Goal: Find specific page/section

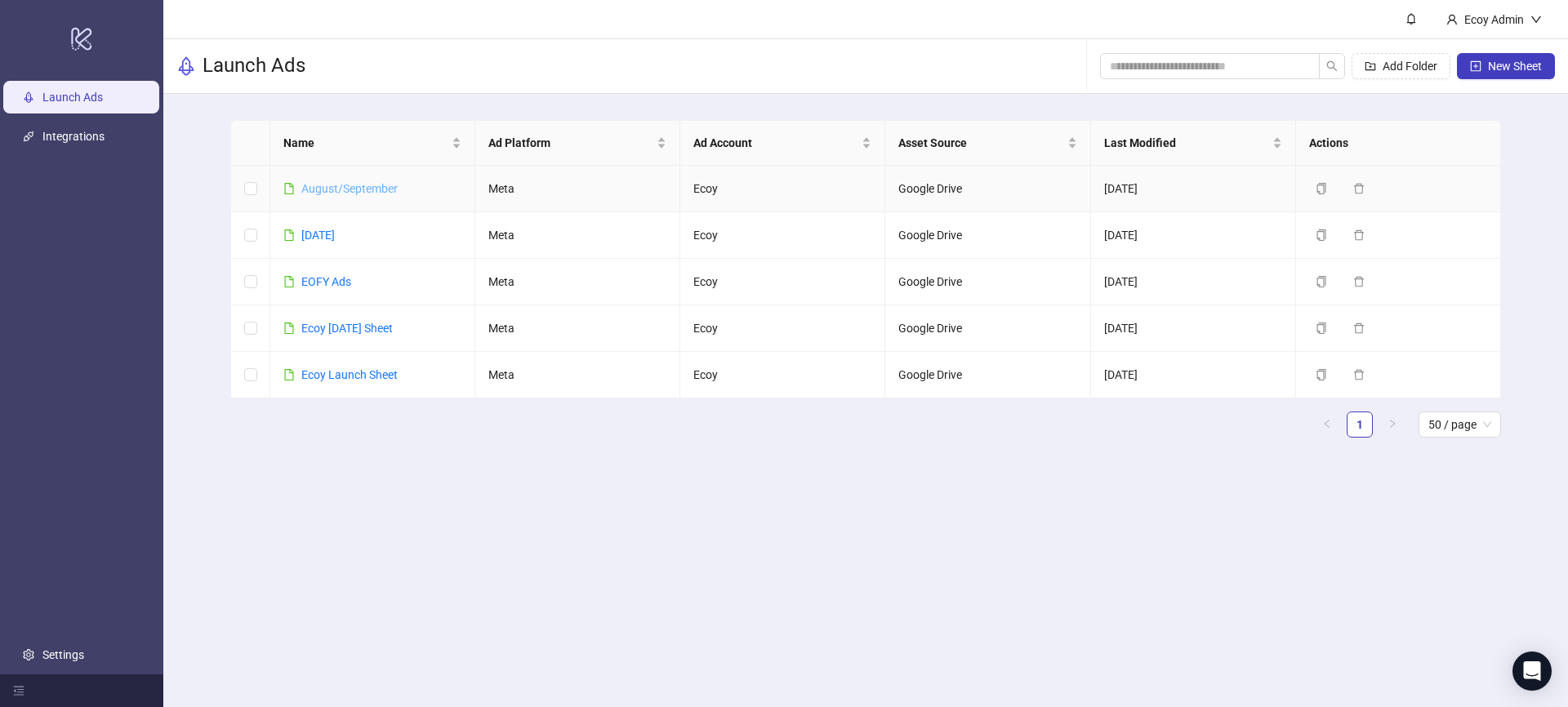
click at [374, 187] on link "August/September" at bounding box center [349, 188] width 96 height 13
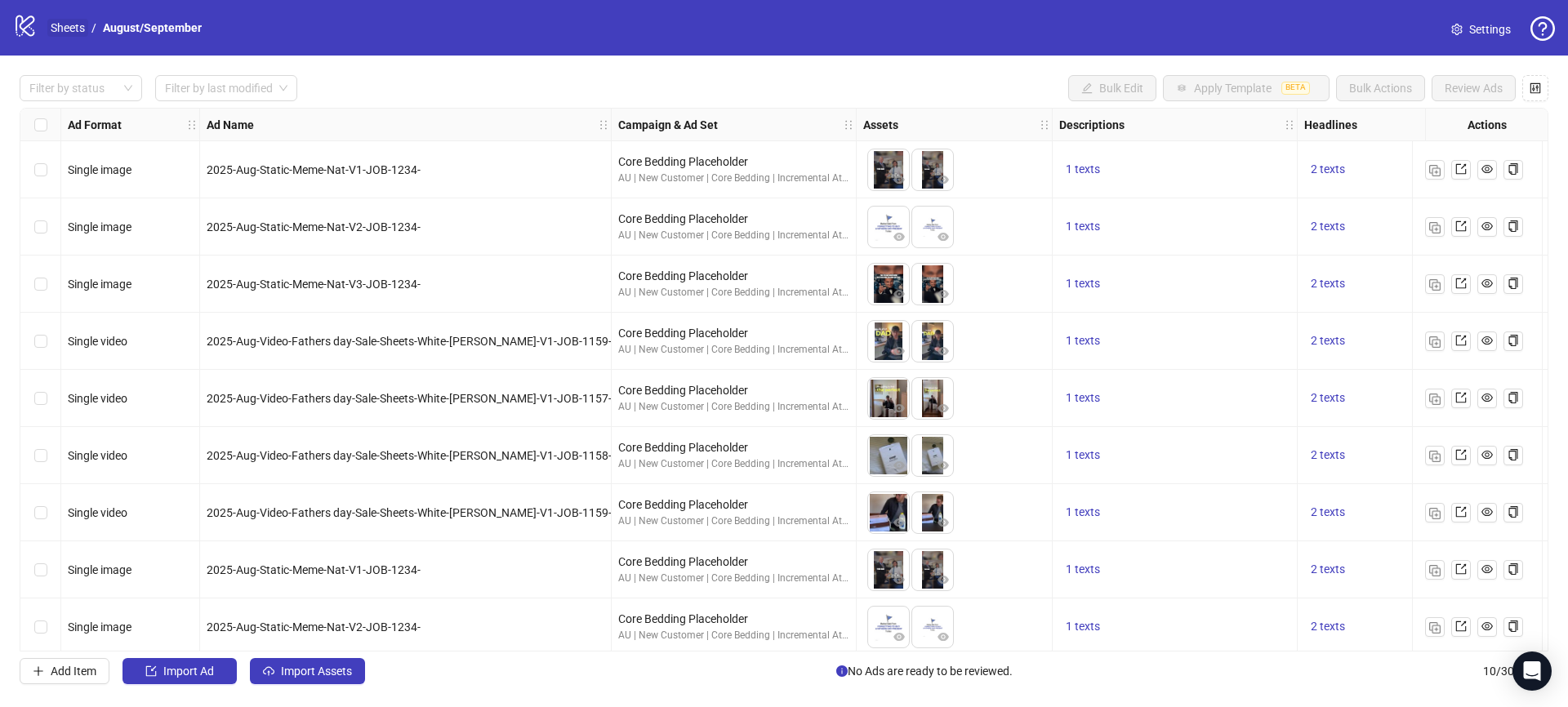
click at [66, 33] on link "Sheets" at bounding box center [68, 28] width 41 height 18
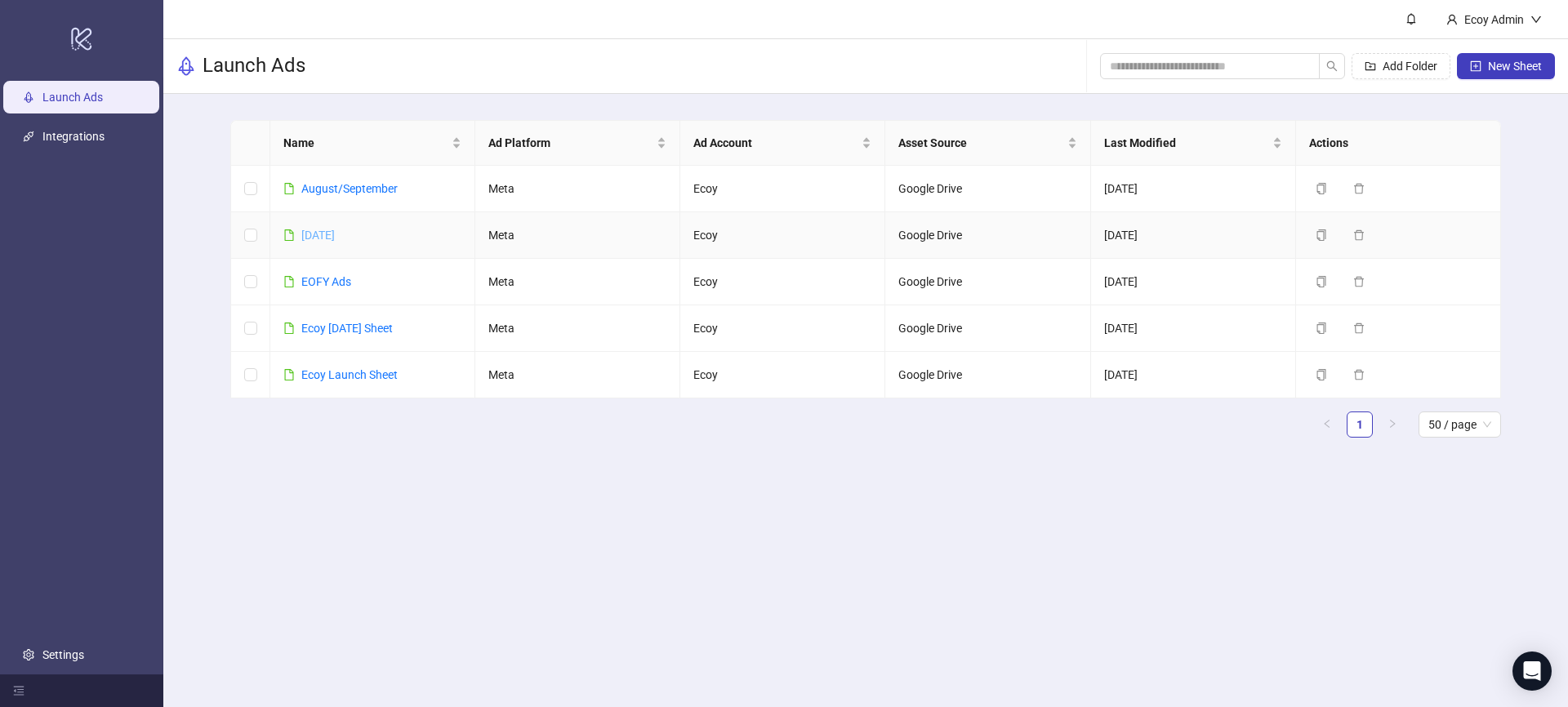
click at [315, 230] on link "[DATE]" at bounding box center [317, 235] width 34 height 13
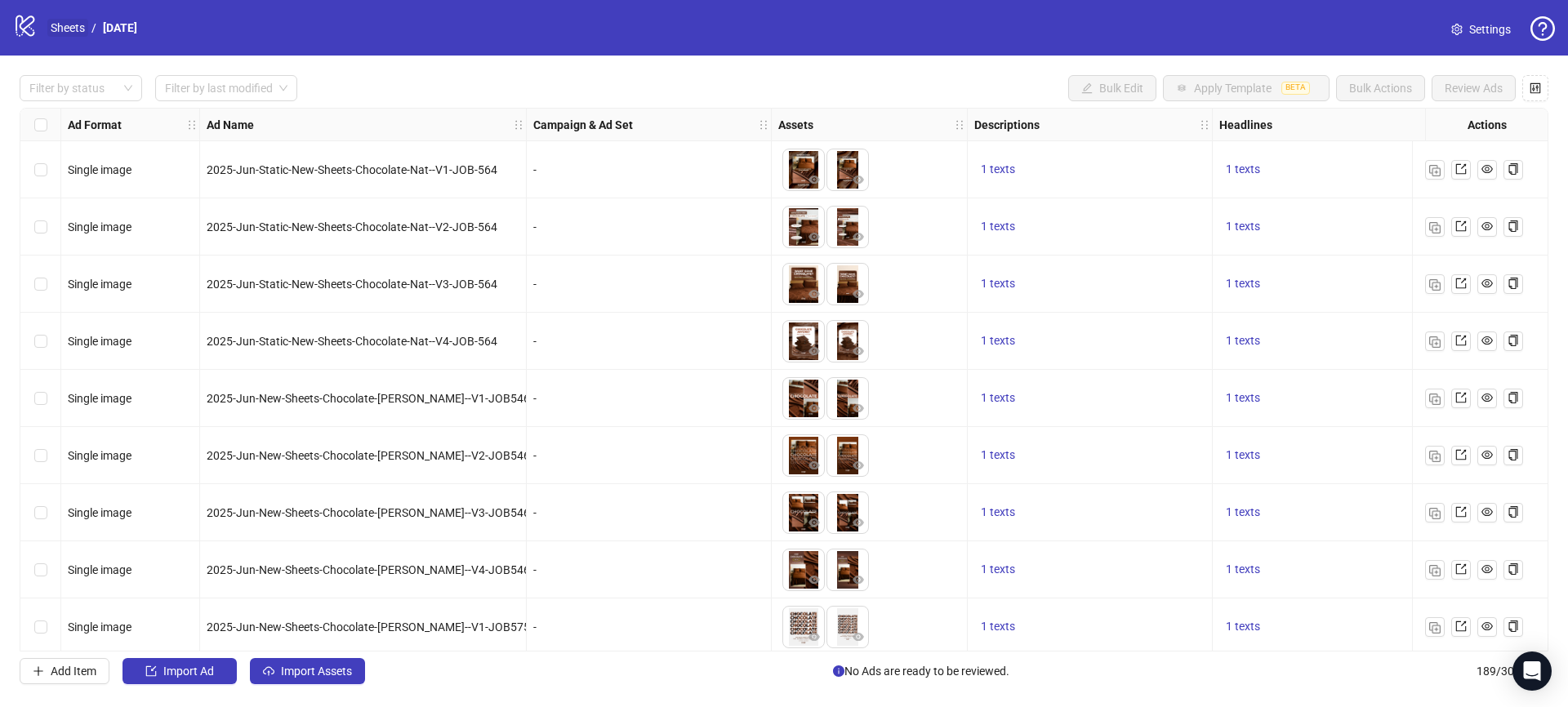
click at [72, 25] on link "Sheets" at bounding box center [68, 28] width 41 height 18
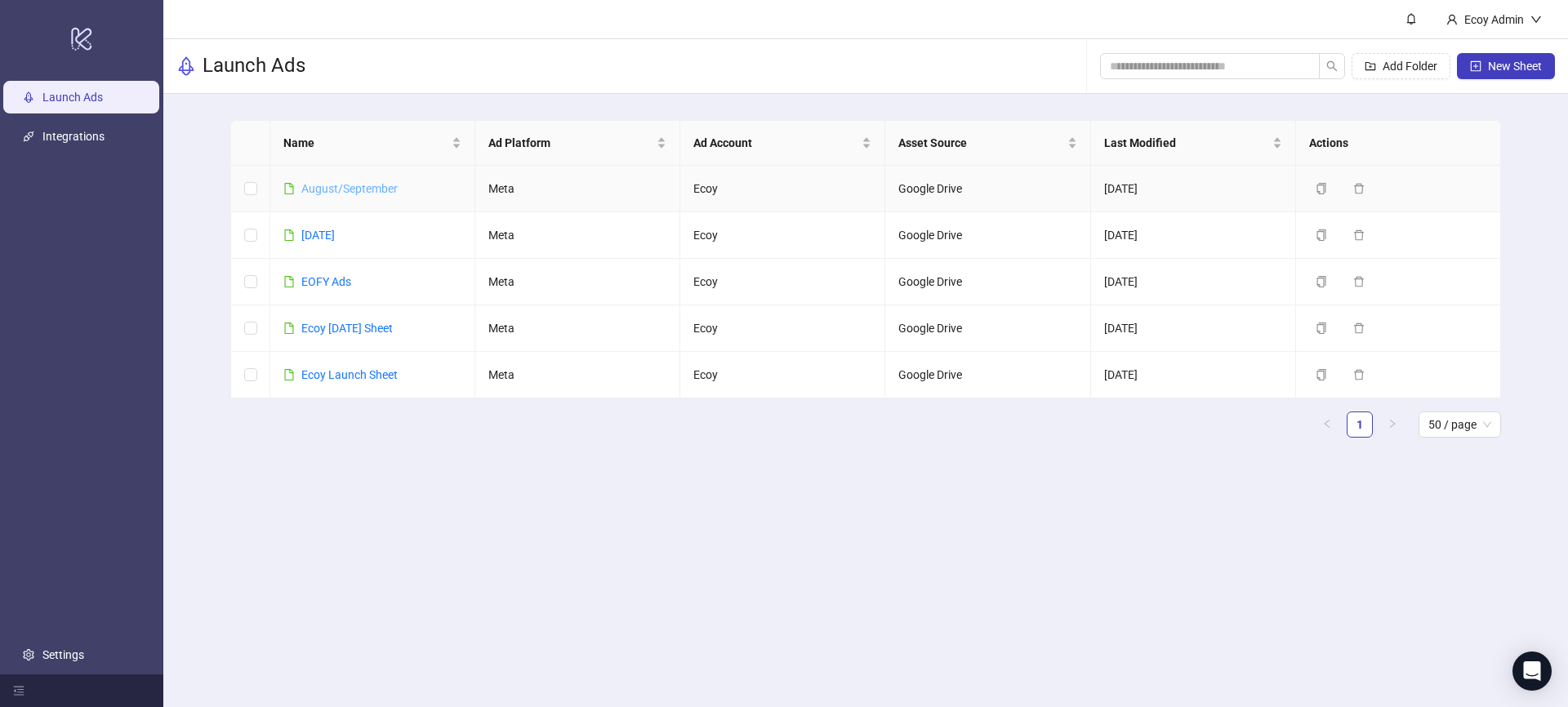
click at [381, 190] on link "August/September" at bounding box center [349, 188] width 96 height 13
